Goal: Find specific page/section: Find specific page/section

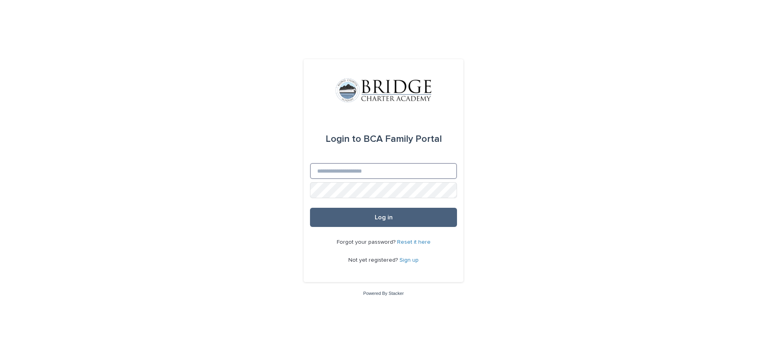
type input "**********"
click at [390, 211] on button "Log in" at bounding box center [383, 217] width 147 height 19
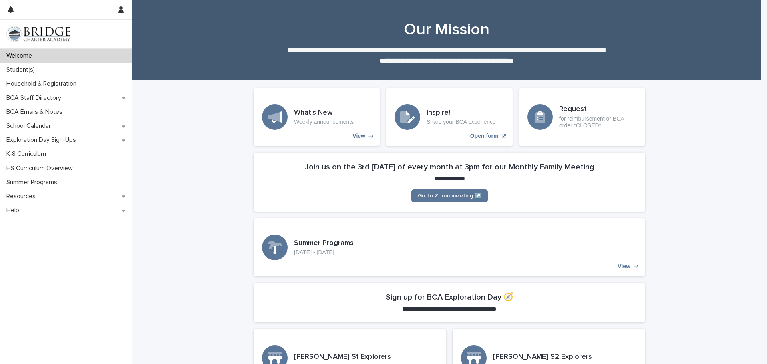
click at [111, 62] on div "Welcome" at bounding box center [66, 56] width 132 height 14
click at [111, 67] on div "Student(s)" at bounding box center [66, 70] width 132 height 14
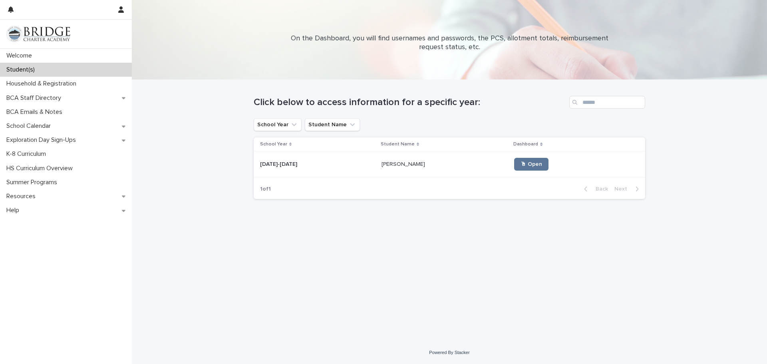
click at [326, 165] on p at bounding box center [317, 164] width 115 height 7
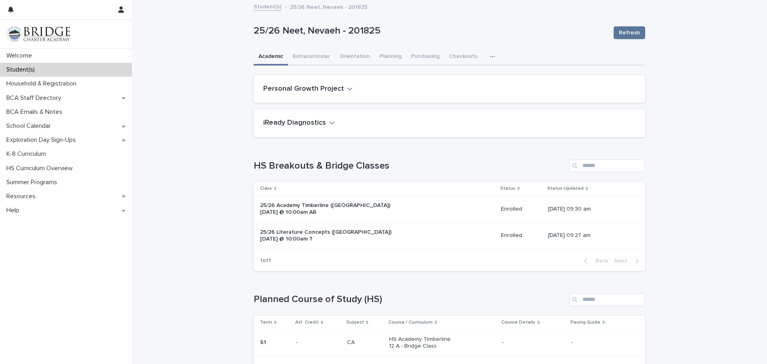
drag, startPoint x: 177, startPoint y: 101, endPoint x: 178, endPoint y: 81, distance: 19.2
click at [102, 83] on div "Household & Registration" at bounding box center [66, 84] width 132 height 14
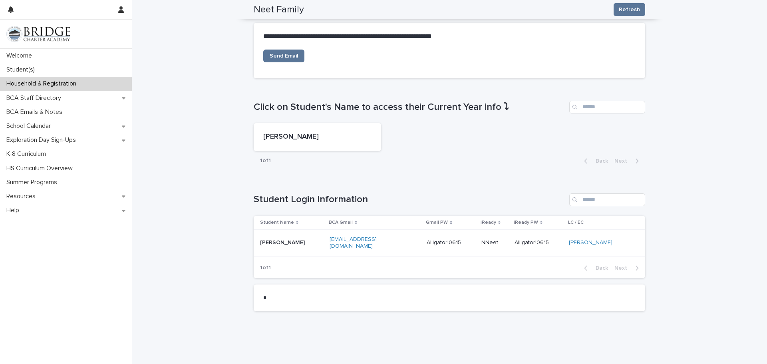
scroll to position [367, 0]
